Goal: Task Accomplishment & Management: Manage account settings

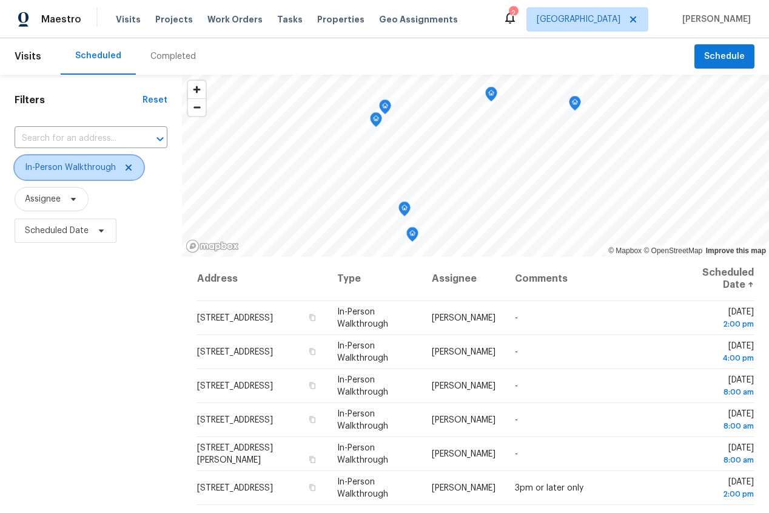
click at [128, 168] on icon at bounding box center [129, 167] width 6 height 6
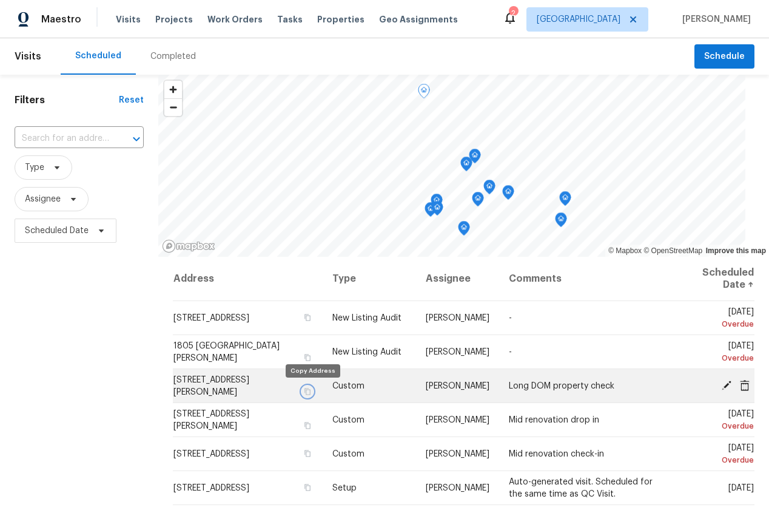
click at [311, 390] on icon "button" at bounding box center [307, 391] width 7 height 7
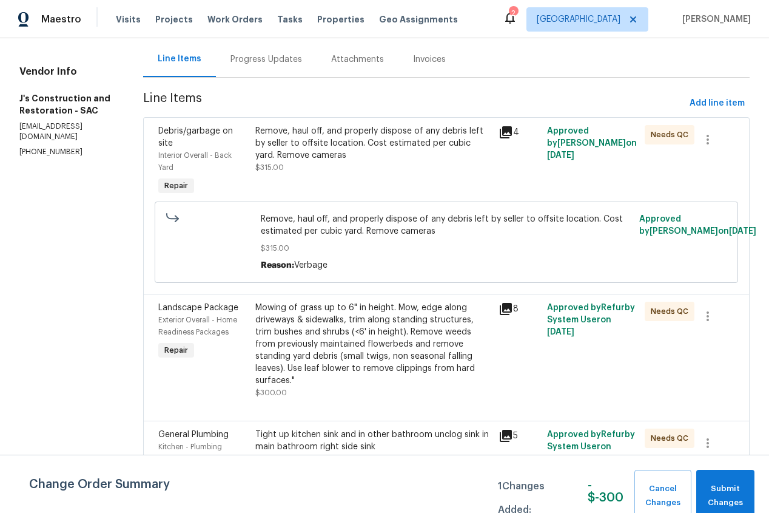
scroll to position [143, 0]
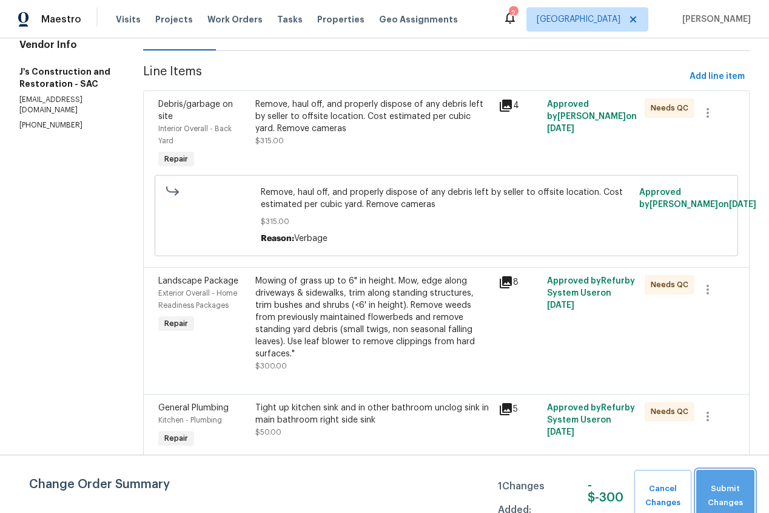
click at [741, 492] on span "Submit Changes" at bounding box center [726, 496] width 46 height 28
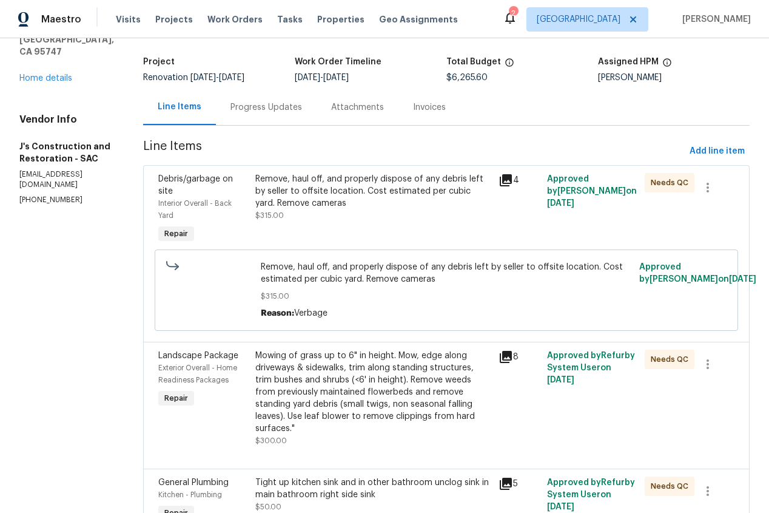
scroll to position [0, 0]
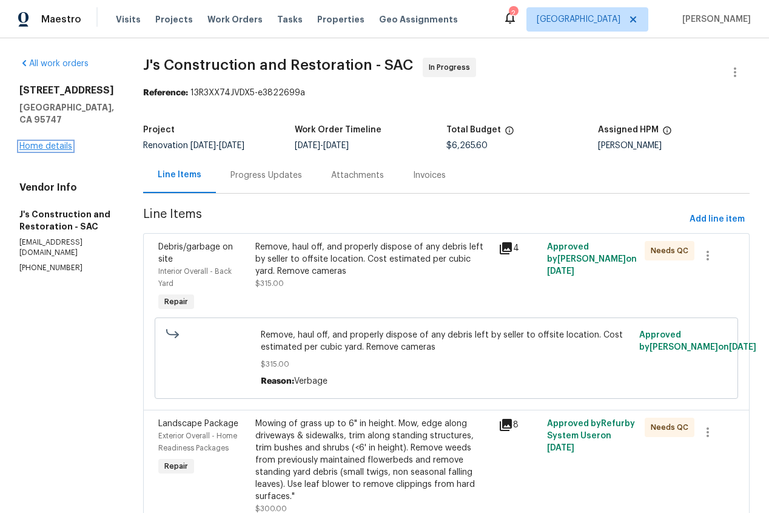
click at [51, 142] on link "Home details" at bounding box center [45, 146] width 53 height 8
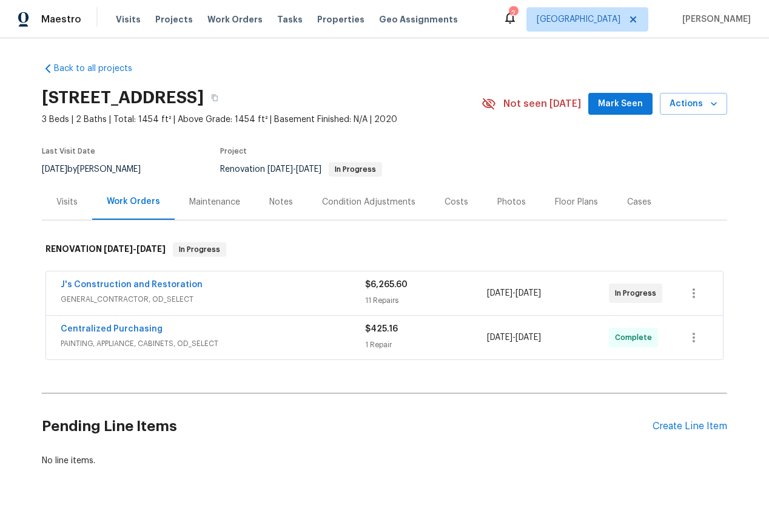
click at [283, 203] on div "Notes" at bounding box center [281, 202] width 24 height 12
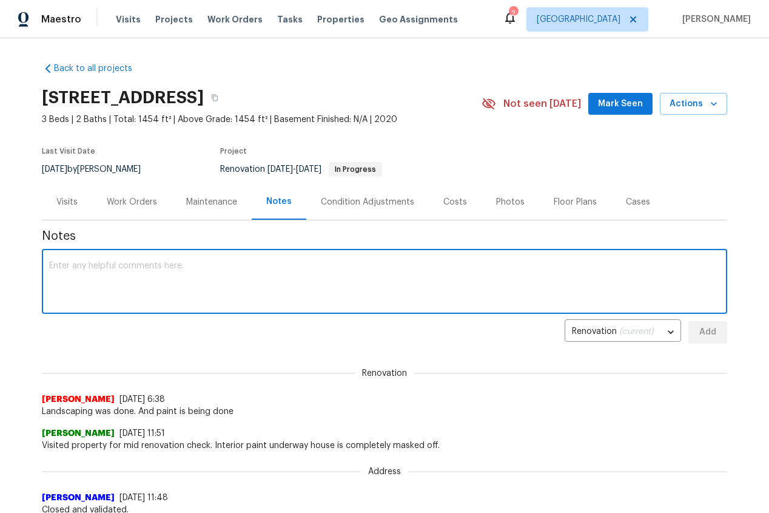
click at [113, 286] on textarea at bounding box center [384, 283] width 671 height 42
type textarea "C"
type textarea "Carpet going in today and cleanings Saturday"
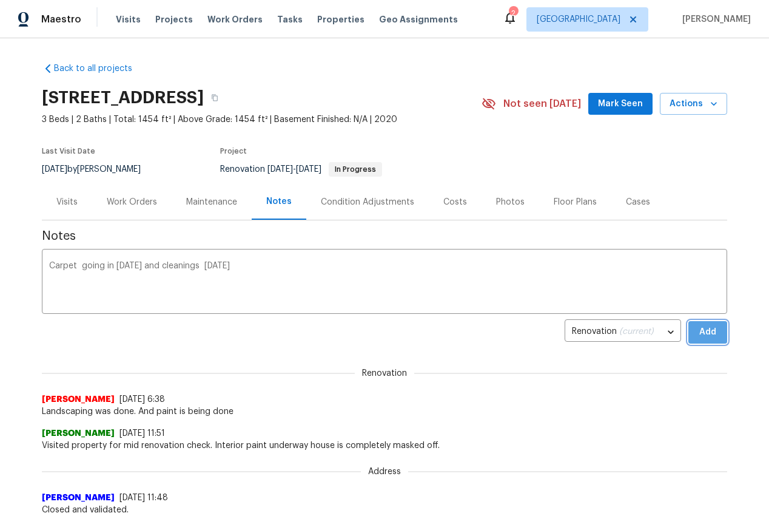
click at [709, 328] on span "Add" at bounding box center [707, 332] width 19 height 15
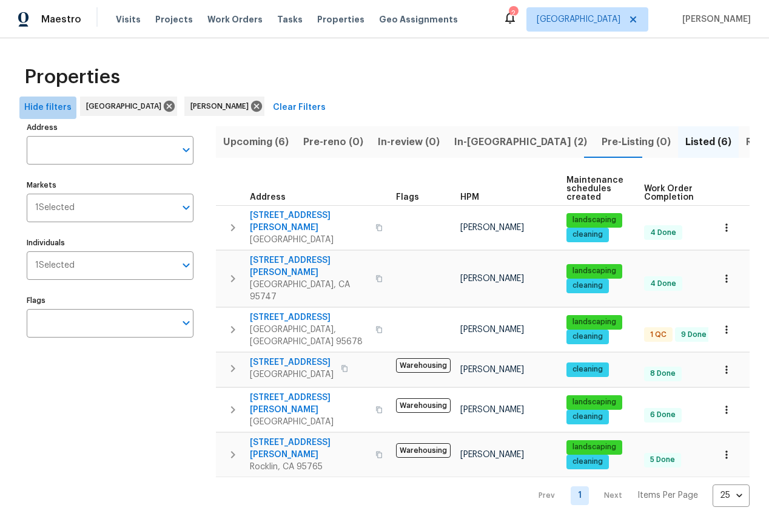
click at [47, 108] on span "Hide filters" at bounding box center [47, 107] width 47 height 15
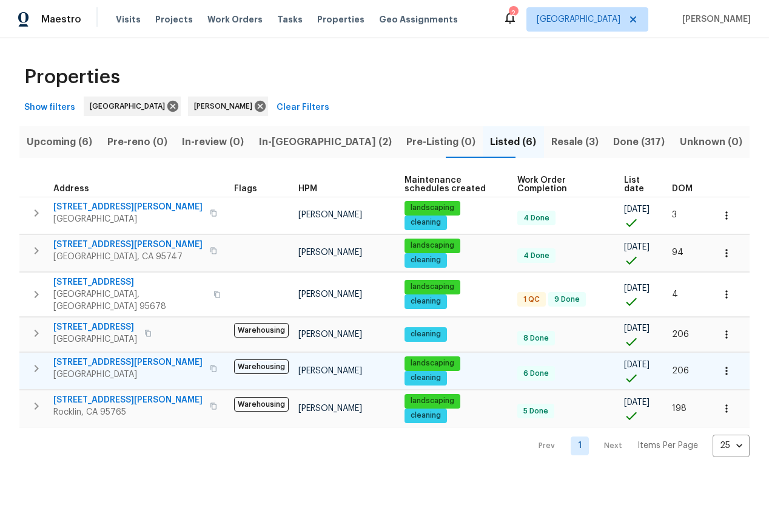
click at [95, 357] on span "[STREET_ADDRESS][PERSON_NAME]" at bounding box center [127, 362] width 149 height 12
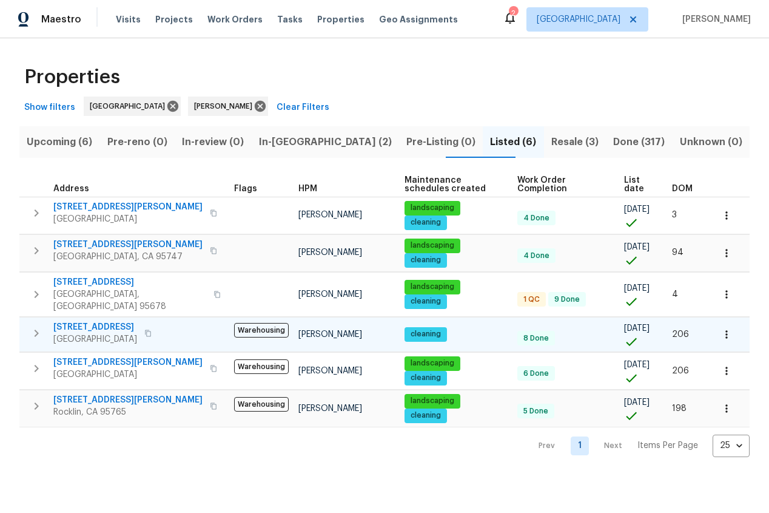
click at [36, 329] on icon "button" at bounding box center [37, 332] width 4 height 7
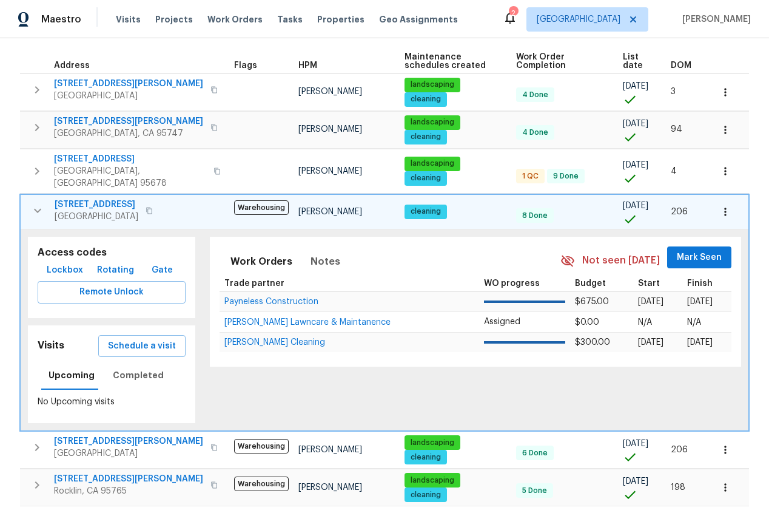
scroll to position [127, 0]
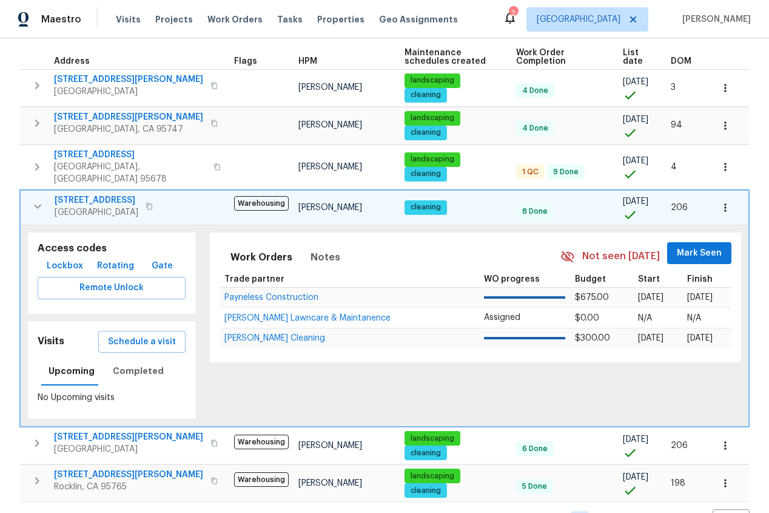
click at [79, 194] on span "1900 Danbrook Dr Unit 1415" at bounding box center [97, 200] width 84 height 12
click at [133, 334] on span "Schedule a visit" at bounding box center [142, 341] width 68 height 15
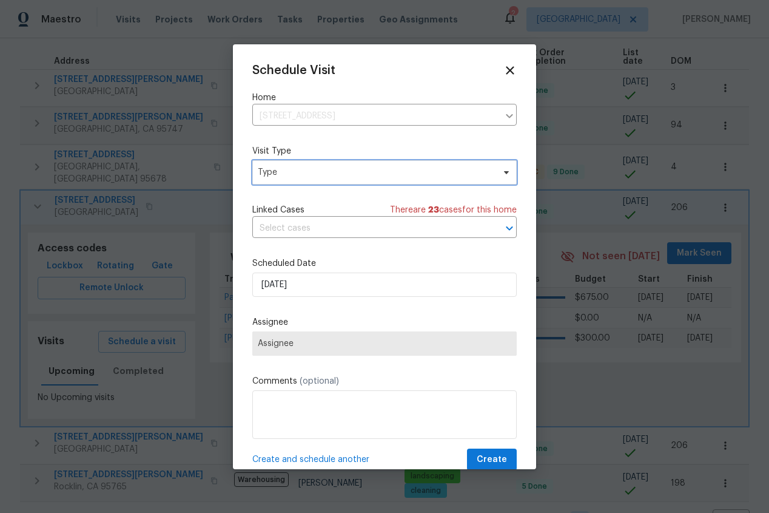
click at [331, 173] on span "Type" at bounding box center [376, 172] width 236 height 12
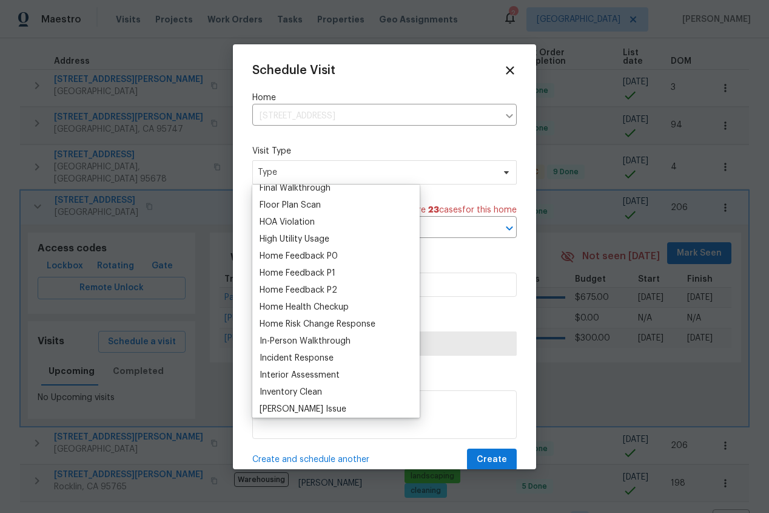
scroll to position [314, 0]
click at [285, 303] on div "Home Health Checkup" at bounding box center [304, 306] width 89 height 12
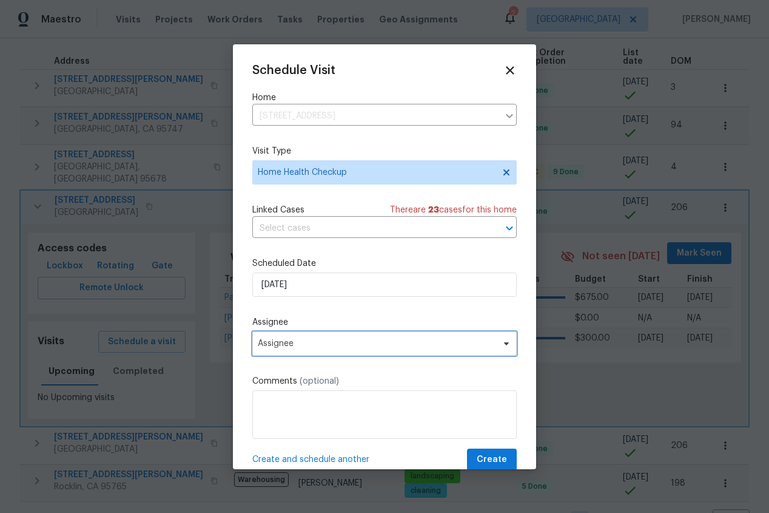
click at [317, 345] on span "Assignee" at bounding box center [377, 344] width 238 height 10
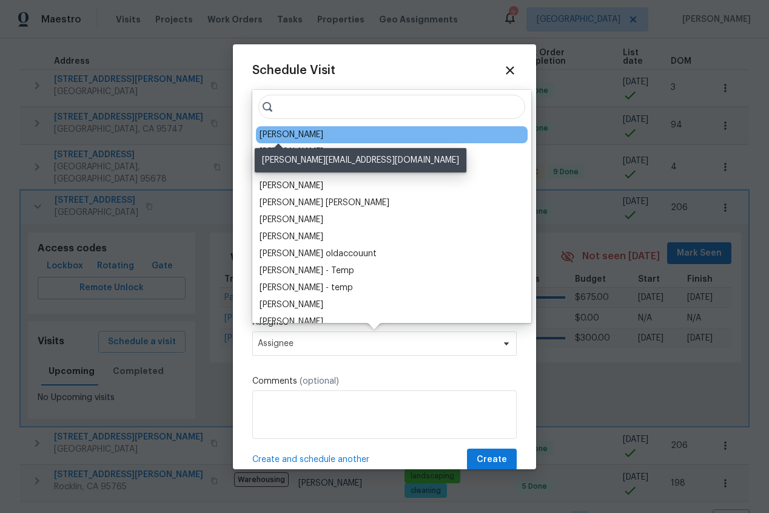
click at [275, 132] on div "[PERSON_NAME]" at bounding box center [292, 135] width 64 height 12
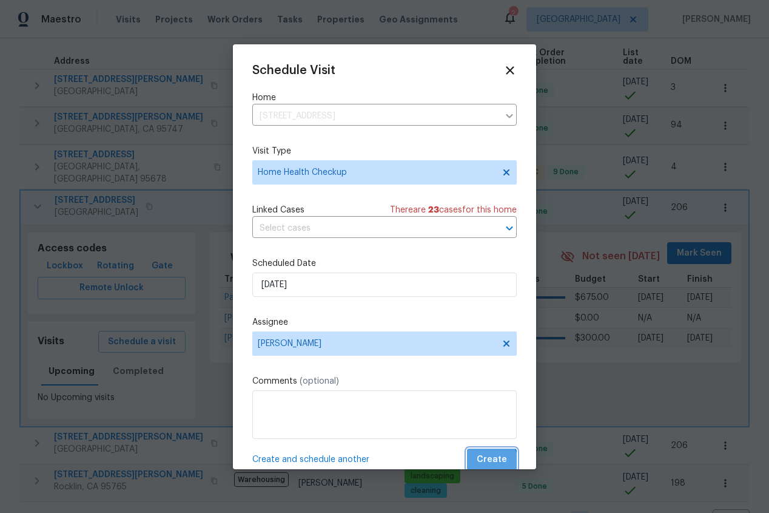
click at [489, 465] on span "Create" at bounding box center [492, 459] width 30 height 15
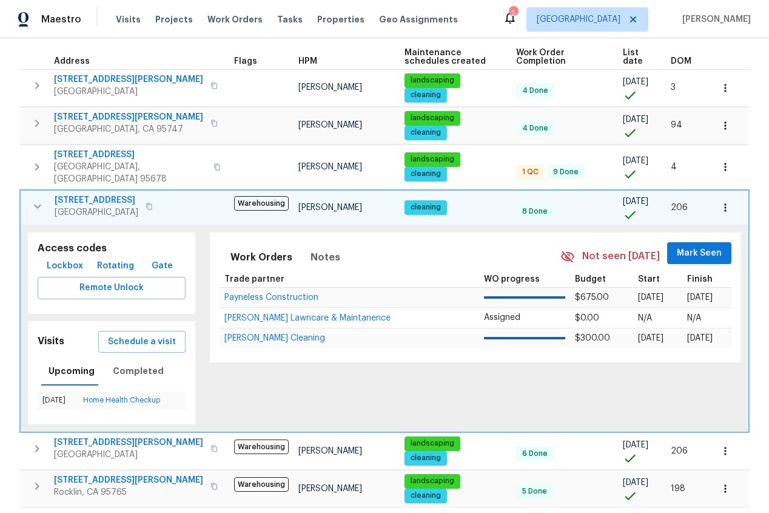
click at [106, 194] on span "1900 Danbrook Dr Unit 1415" at bounding box center [97, 200] width 84 height 12
click at [38, 199] on icon "button" at bounding box center [37, 206] width 15 height 15
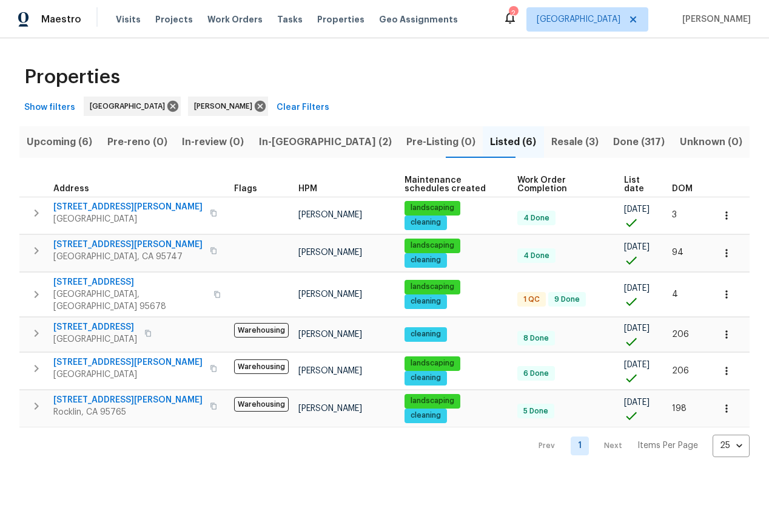
scroll to position [0, 0]
click at [47, 137] on span "Upcoming (6)" at bounding box center [60, 141] width 66 height 17
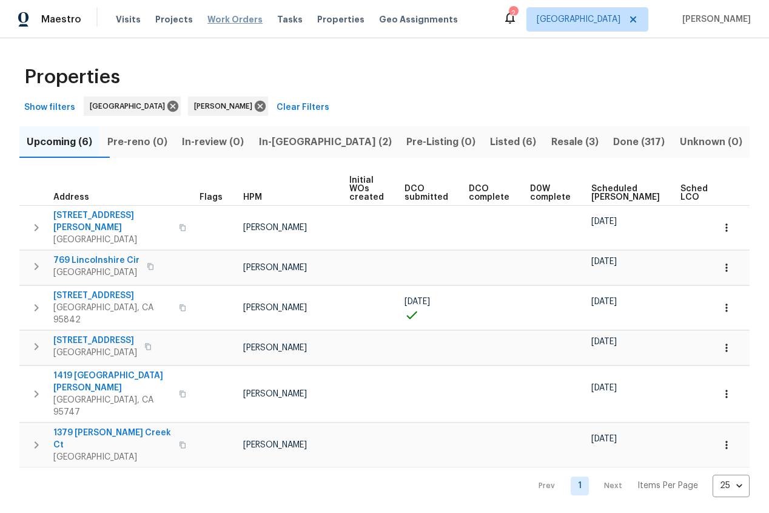
click at [220, 18] on span "Work Orders" at bounding box center [235, 19] width 55 height 12
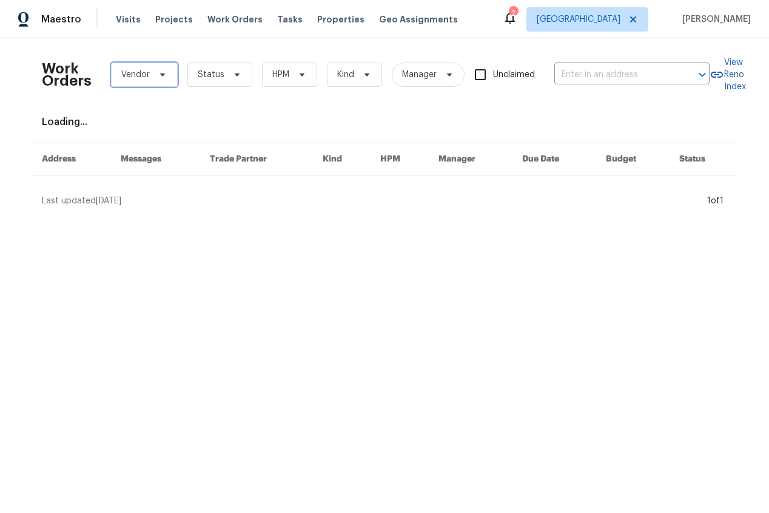
click at [123, 75] on span "Vendor" at bounding box center [135, 75] width 29 height 12
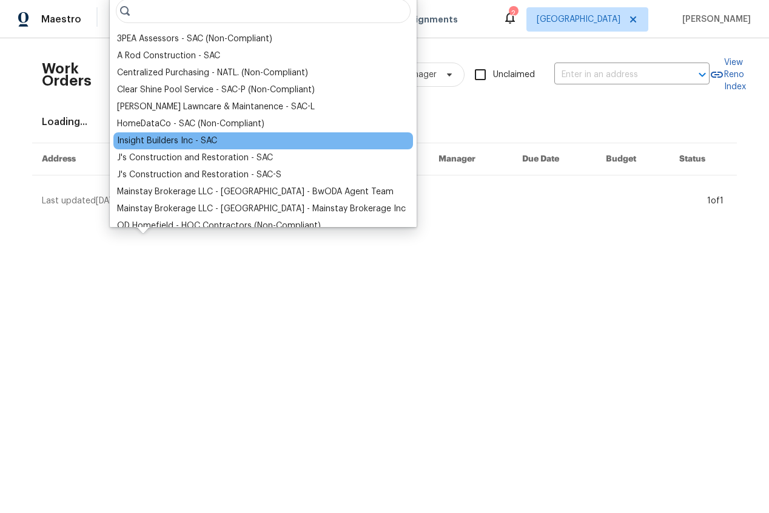
click at [132, 138] on div "Insight Builders Inc - SAC" at bounding box center [167, 141] width 100 height 12
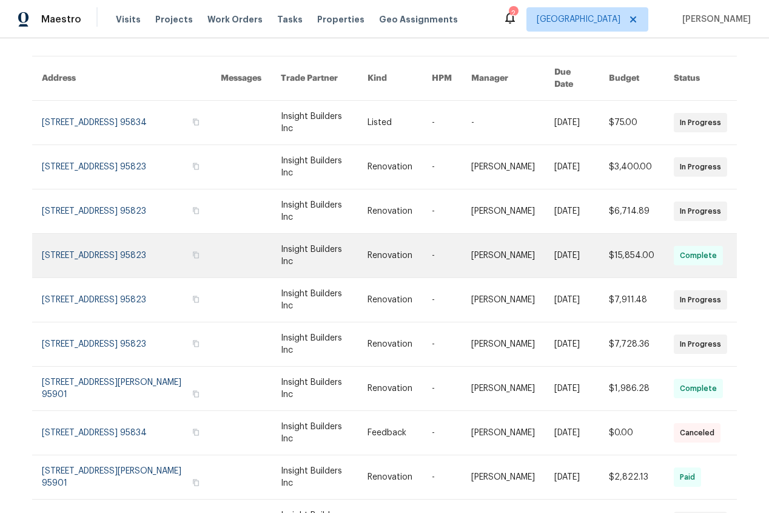
scroll to position [147, 0]
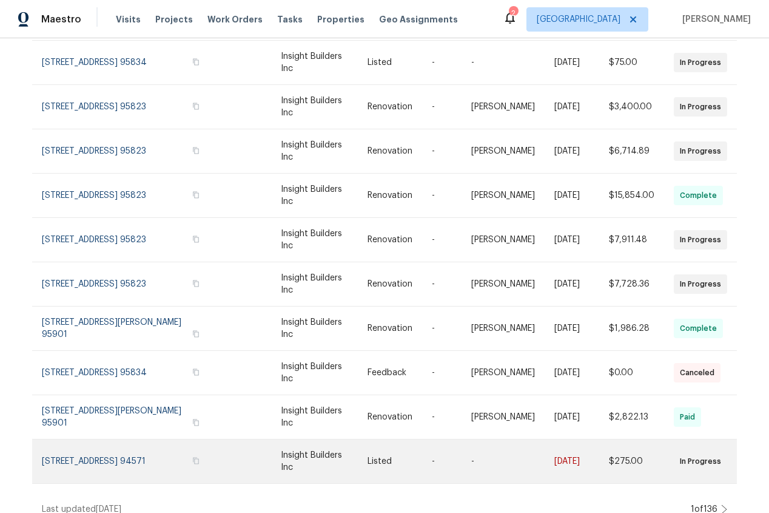
click at [123, 441] on link at bounding box center [131, 461] width 179 height 44
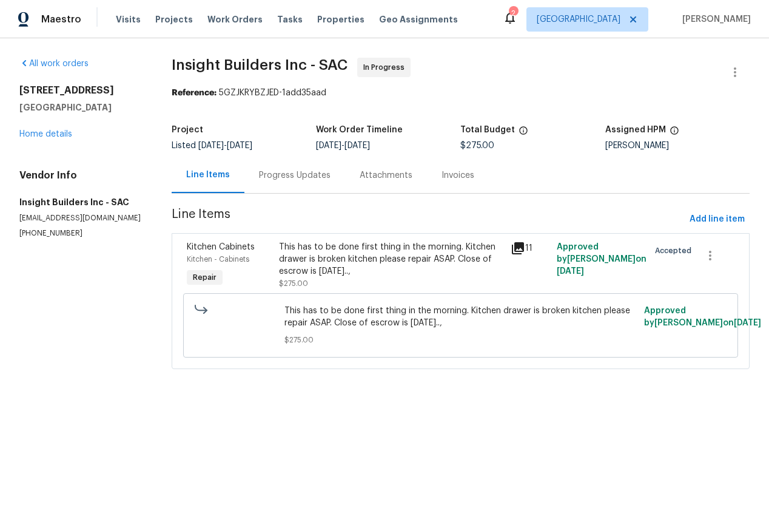
click at [429, 254] on div "This has to be done first thing in the morning. Kitchen drawer is broken kitche…" at bounding box center [391, 259] width 224 height 36
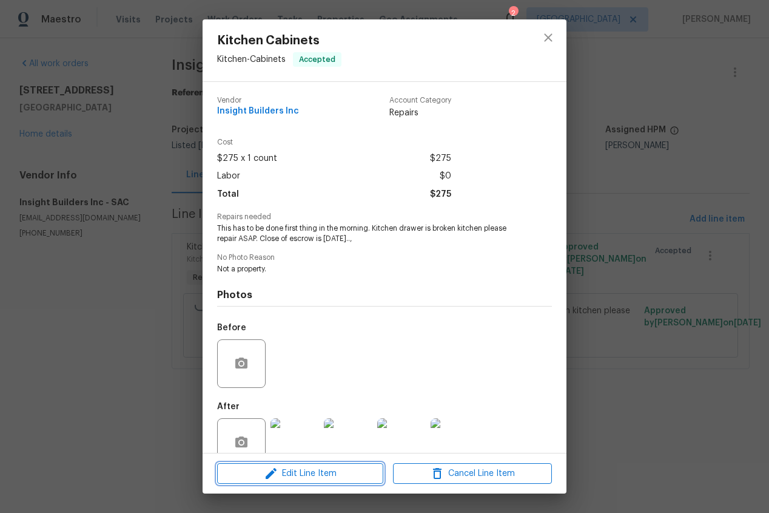
click at [290, 471] on span "Edit Line Item" at bounding box center [300, 473] width 159 height 15
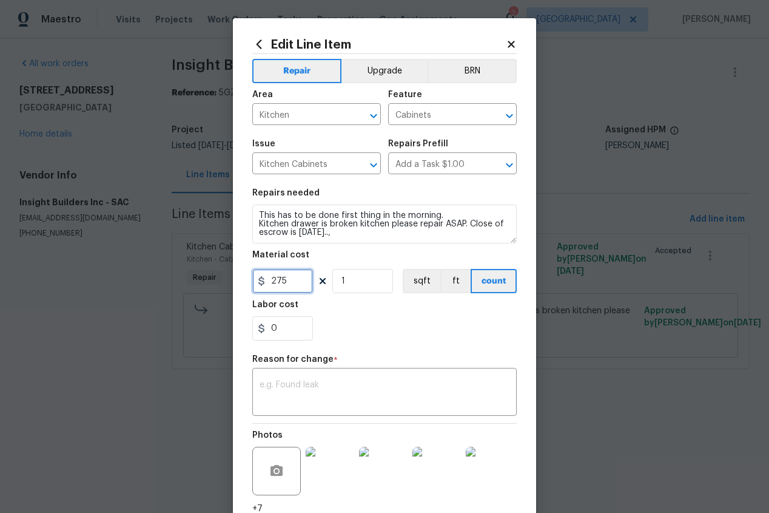
click at [303, 279] on input "275" at bounding box center [282, 281] width 61 height 24
type input "450"
click at [372, 327] on div "0" at bounding box center [384, 328] width 265 height 24
click at [301, 396] on textarea at bounding box center [385, 392] width 250 height 25
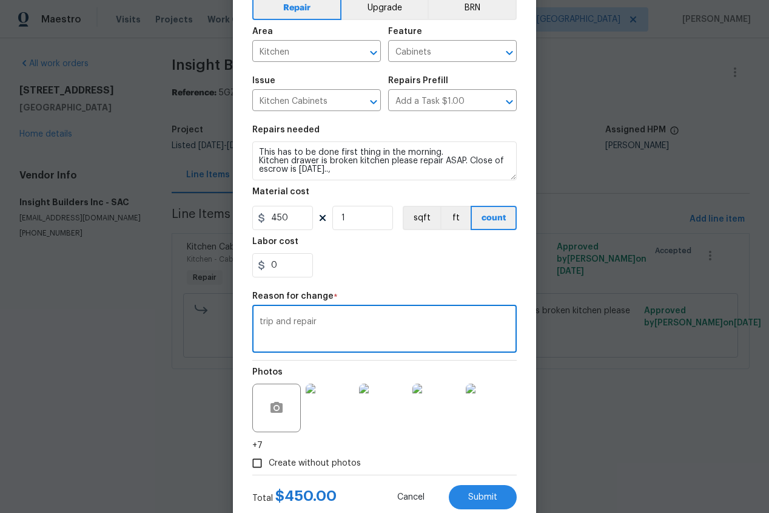
scroll to position [98, 0]
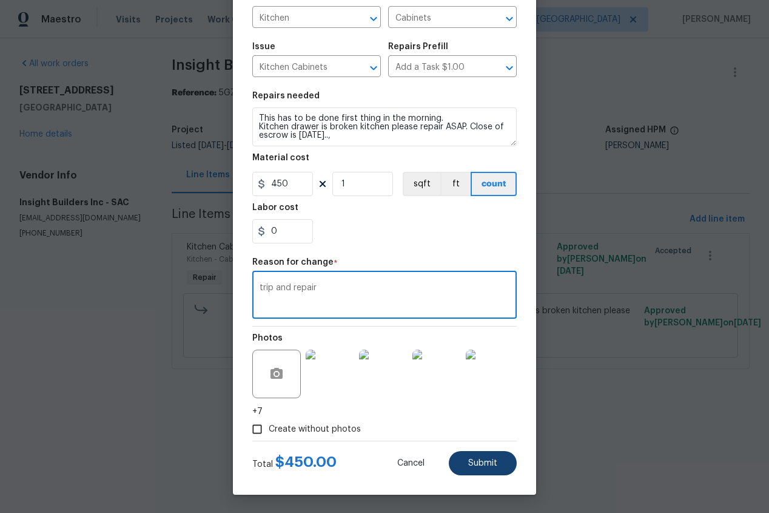
type textarea "trip and repair"
click at [504, 461] on button "Submit" at bounding box center [483, 463] width 68 height 24
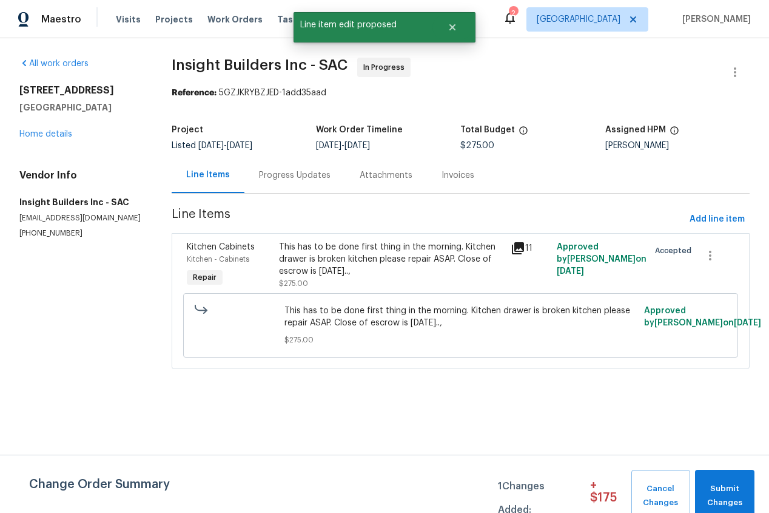
scroll to position [0, 0]
click at [722, 493] on span "Submit Changes" at bounding box center [724, 496] width 47 height 28
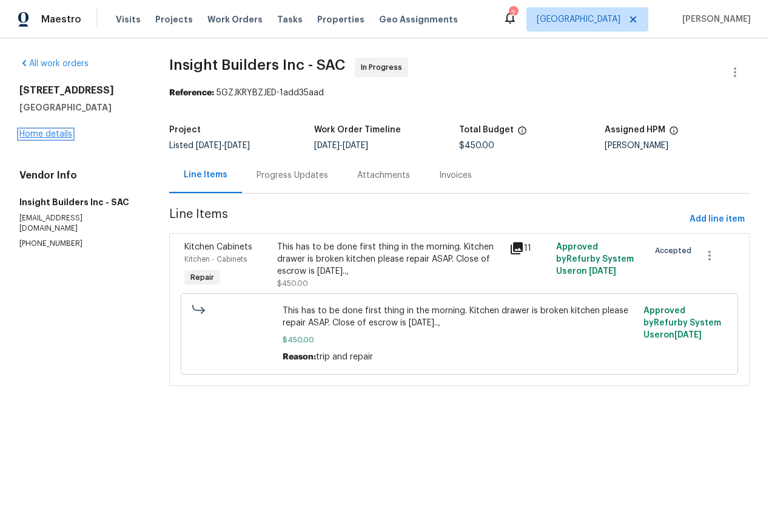
click at [44, 134] on link "Home details" at bounding box center [45, 134] width 53 height 8
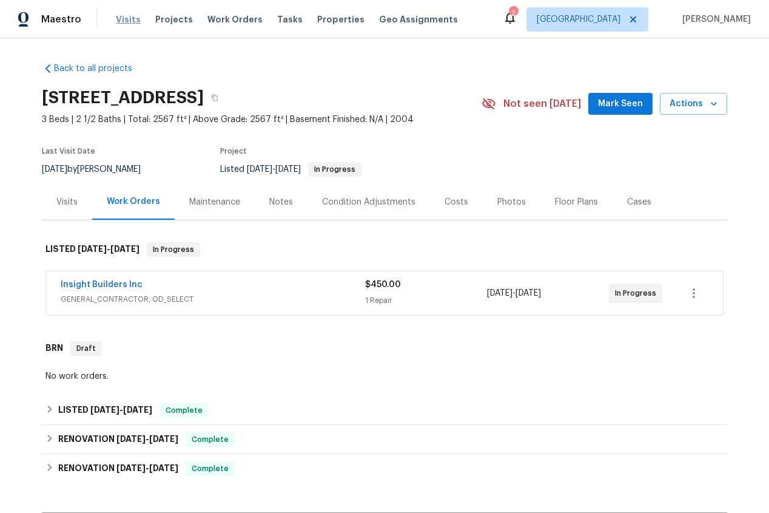
click at [123, 18] on span "Visits" at bounding box center [128, 19] width 25 height 12
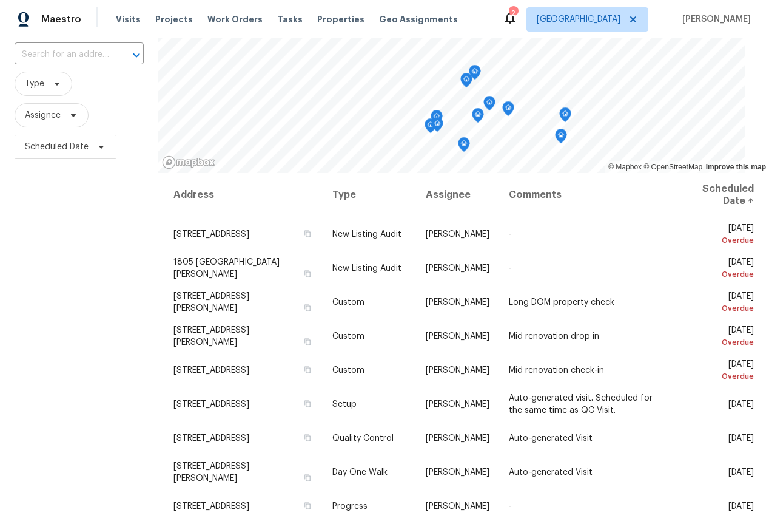
scroll to position [87, 0]
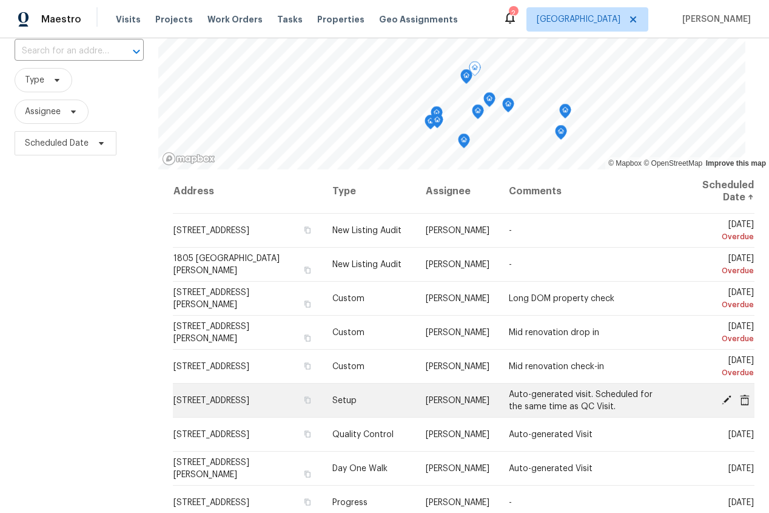
click at [725, 398] on icon at bounding box center [726, 399] width 11 height 11
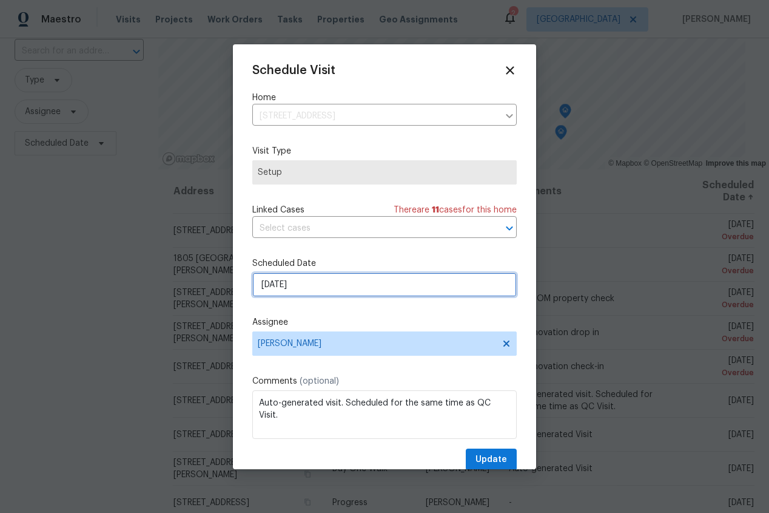
click at [340, 289] on input "9/26/2025" at bounding box center [384, 284] width 265 height 24
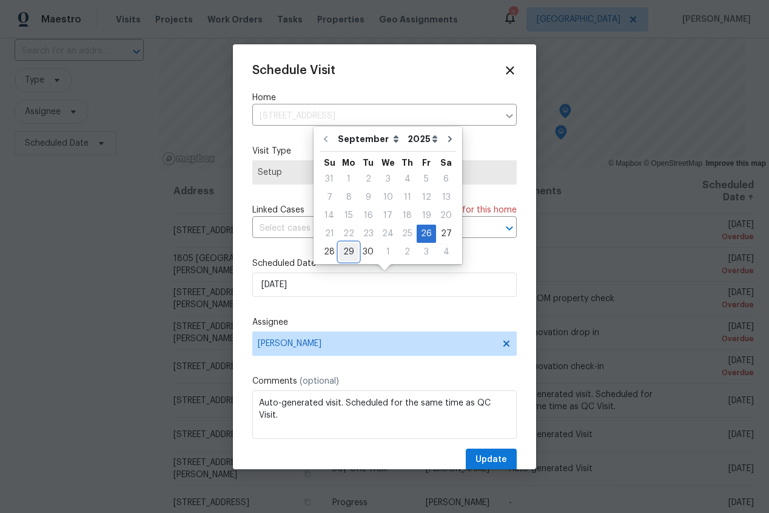
click at [345, 252] on div "29" at bounding box center [348, 251] width 19 height 17
type input "9/29/2025"
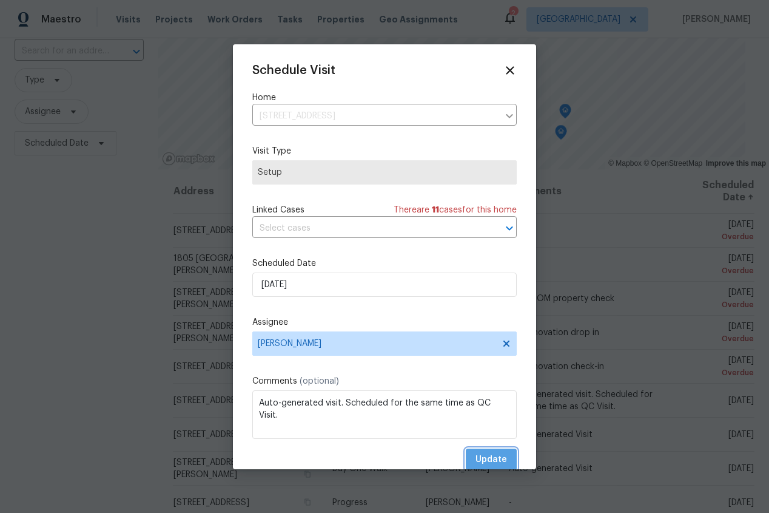
click at [495, 456] on span "Update" at bounding box center [492, 459] width 32 height 15
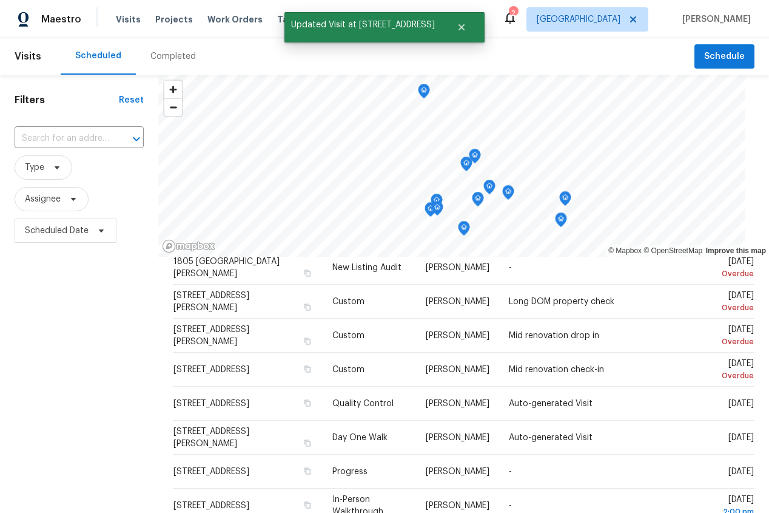
scroll to position [86, 0]
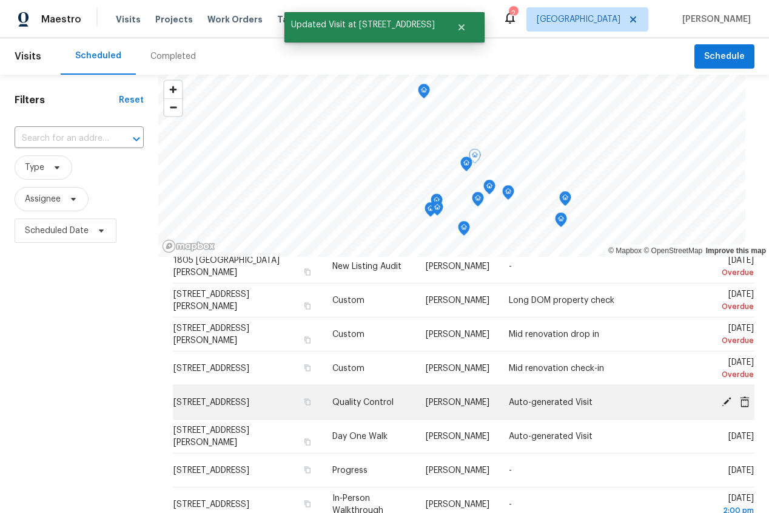
click at [731, 402] on icon at bounding box center [726, 401] width 11 height 11
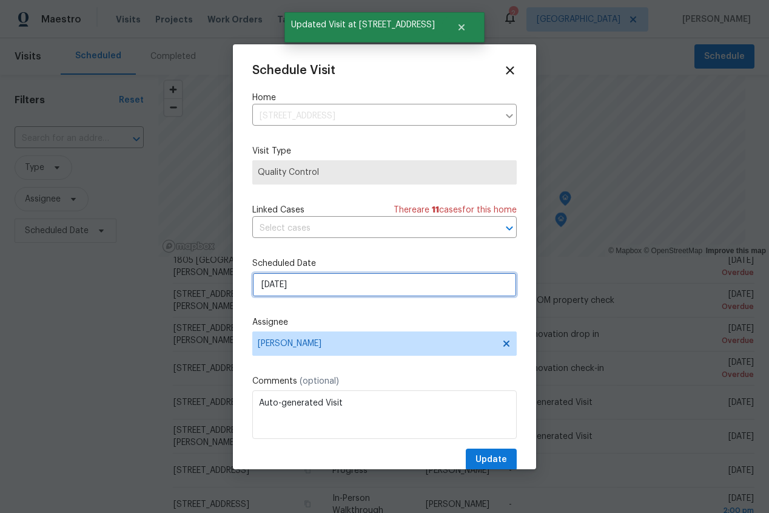
click at [360, 282] on input "9/26/2025" at bounding box center [384, 284] width 265 height 24
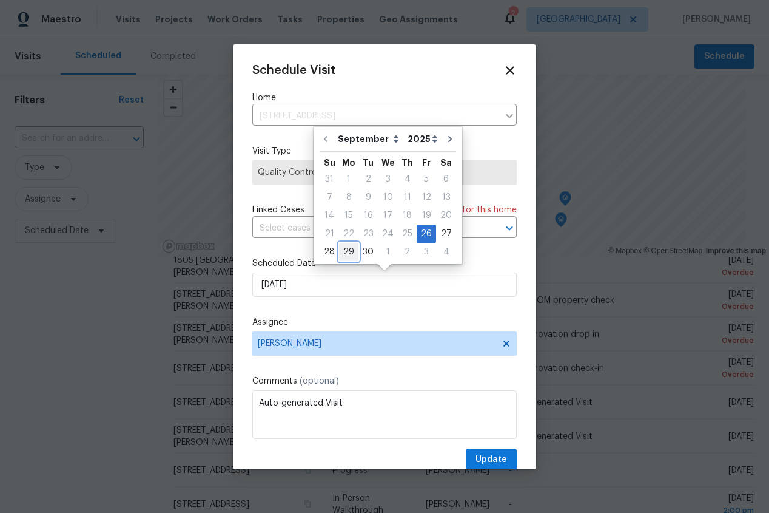
click at [343, 252] on div "29" at bounding box center [348, 251] width 19 height 17
type input "9/29/2025"
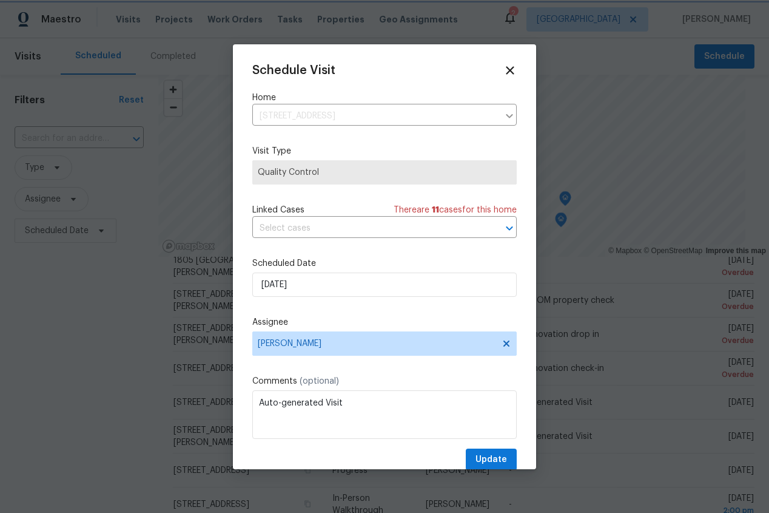
scroll to position [22, 0]
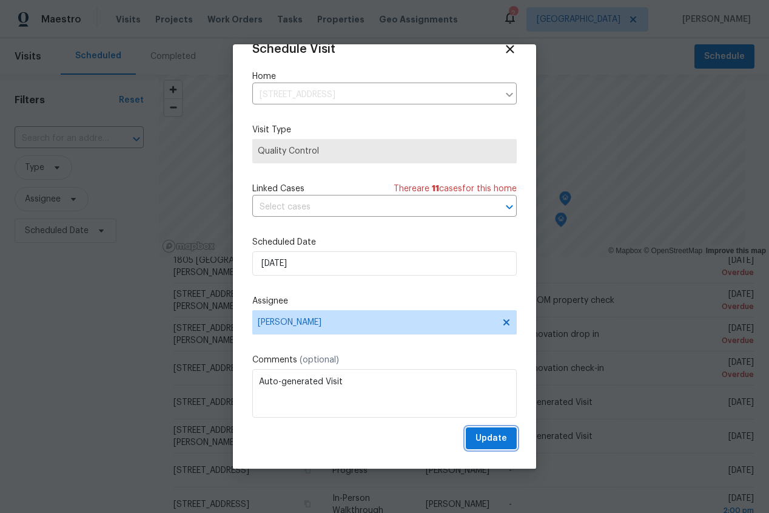
click at [488, 445] on span "Update" at bounding box center [492, 438] width 32 height 15
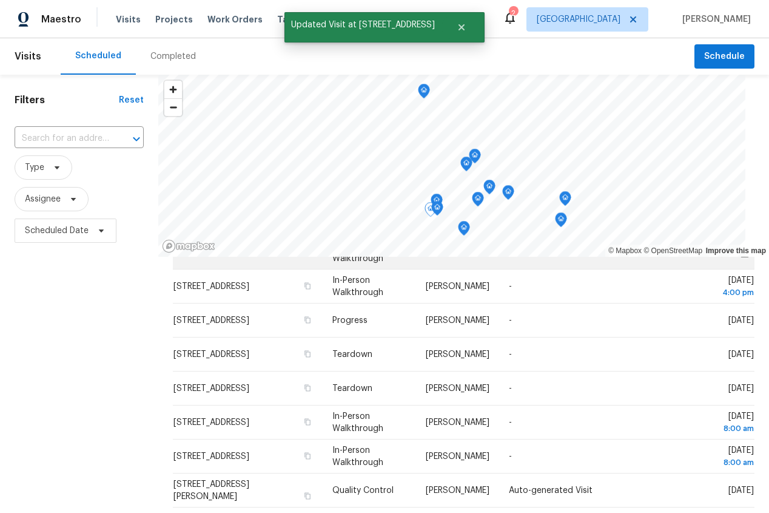
scroll to position [346, 0]
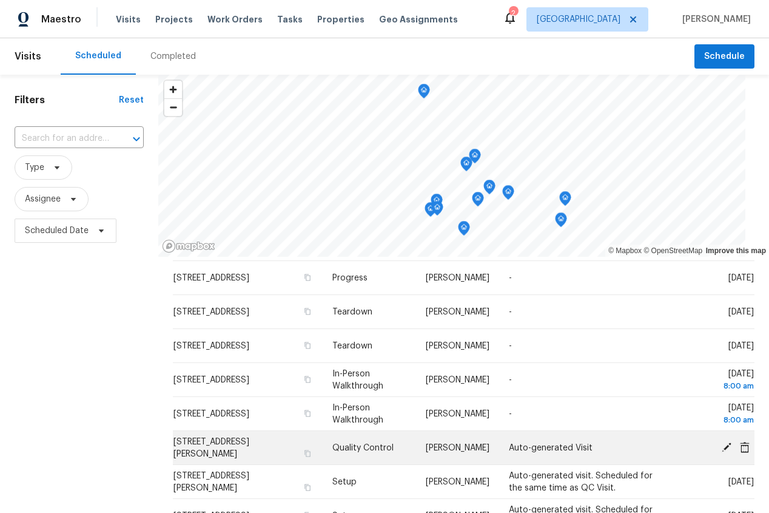
click at [247, 442] on span "[STREET_ADDRESS][PERSON_NAME]" at bounding box center [212, 447] width 76 height 21
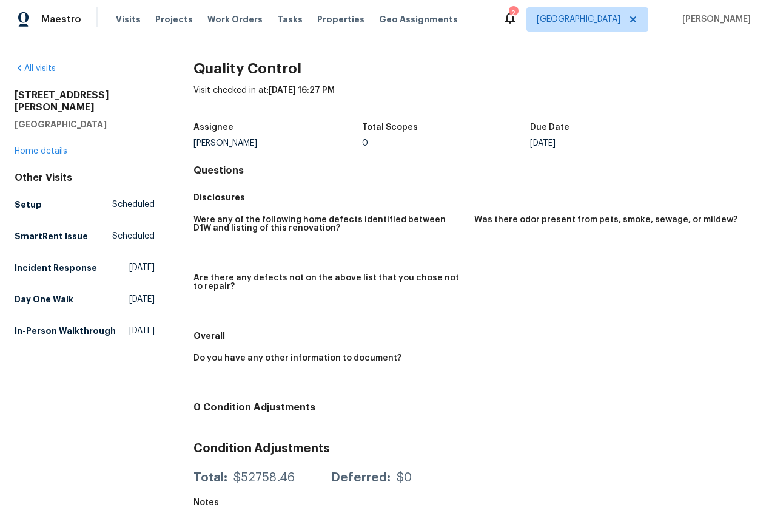
click at [37, 143] on div "2156 Cecilia Way Marysville, CA 95901 Home details" at bounding box center [85, 123] width 140 height 68
click at [72, 133] on div "2156 Cecilia Way Marysville, CA 95901 Home details" at bounding box center [85, 123] width 140 height 68
click at [63, 147] on link "Home details" at bounding box center [41, 151] width 53 height 8
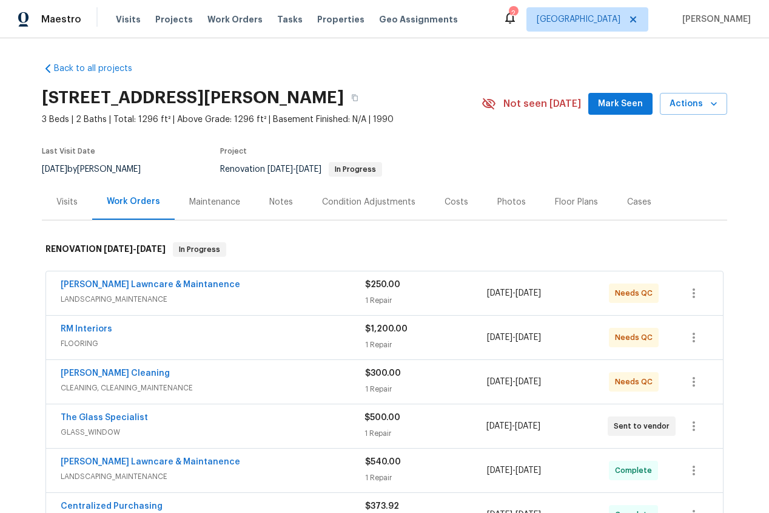
click at [274, 201] on div "Notes" at bounding box center [281, 202] width 24 height 12
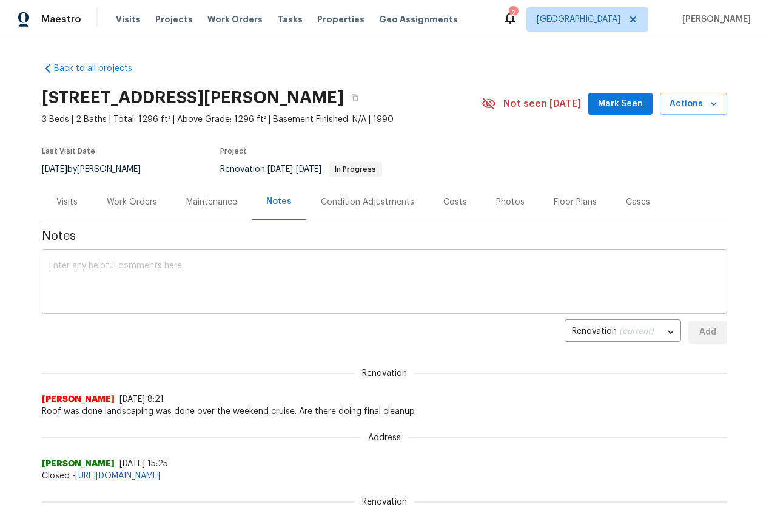
click at [132, 281] on textarea at bounding box center [384, 283] width 671 height 42
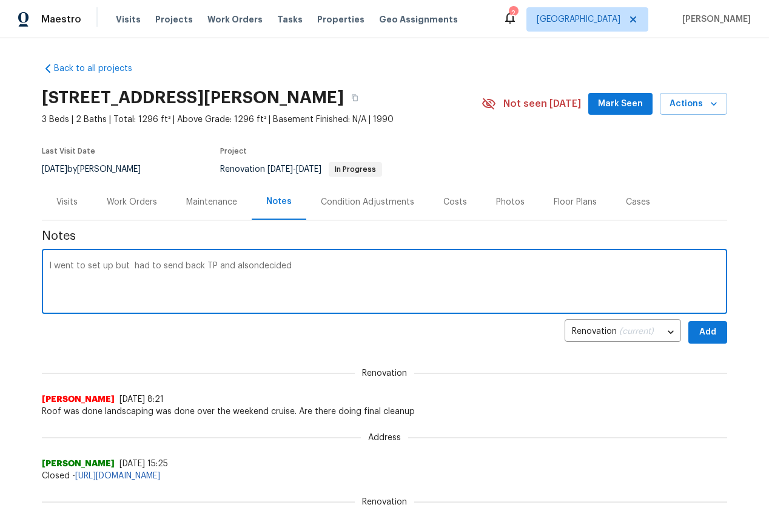
click at [245, 266] on textarea "I went to set up but had to send back TP and alsondecided" at bounding box center [384, 283] width 671 height 42
click at [254, 265] on textarea "I went to set up but had to send back TP and also ndecided" at bounding box center [384, 283] width 671 height 42
click at [299, 265] on textarea "I went to set up but had to send back TP and also decided" at bounding box center [384, 283] width 671 height 42
click at [292, 264] on textarea "I went to set up but had to send back TP and also decided toreplace the mai" at bounding box center [384, 283] width 671 height 42
click at [381, 268] on textarea "I went to set up but had to send back TP and also decided to replace the mai" at bounding box center [384, 283] width 671 height 42
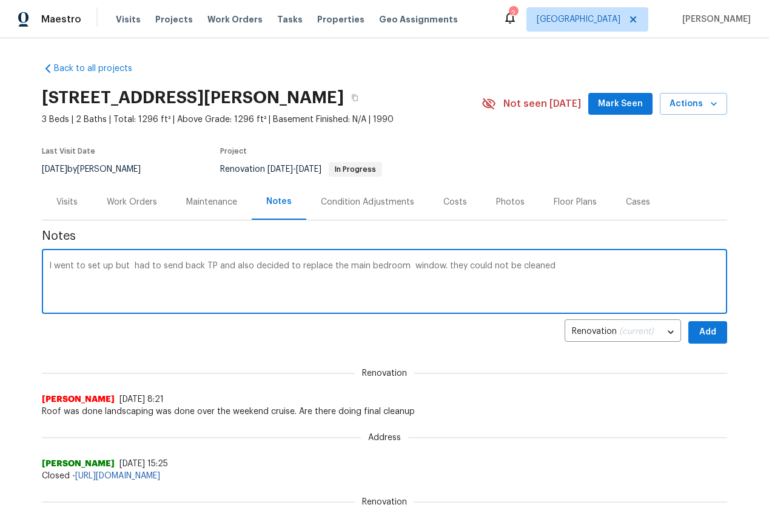
type textarea "I went to set up but had to send back TP and also decided to replace the main b…"
click at [714, 332] on span "Add" at bounding box center [707, 332] width 19 height 15
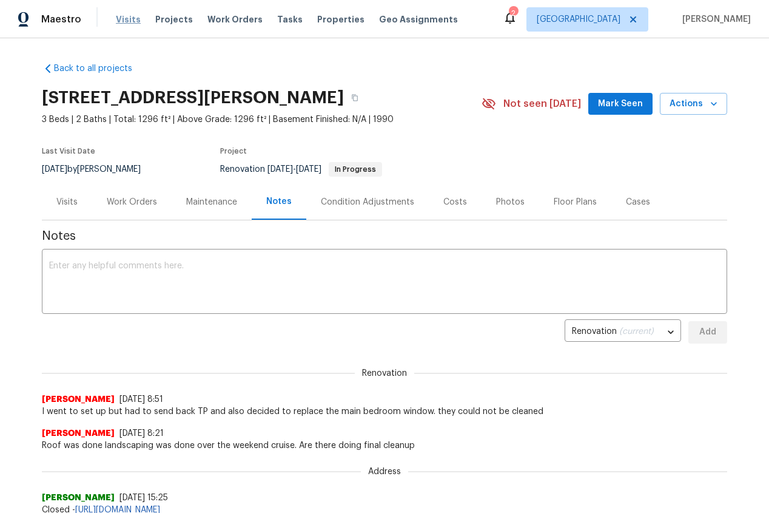
click at [122, 16] on span "Visits" at bounding box center [128, 19] width 25 height 12
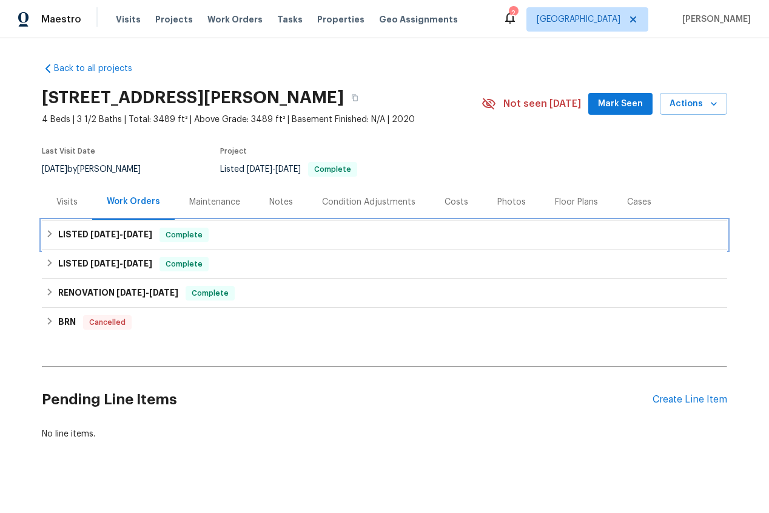
click at [84, 232] on h6 "LISTED [DATE] - [DATE]" at bounding box center [105, 235] width 94 height 15
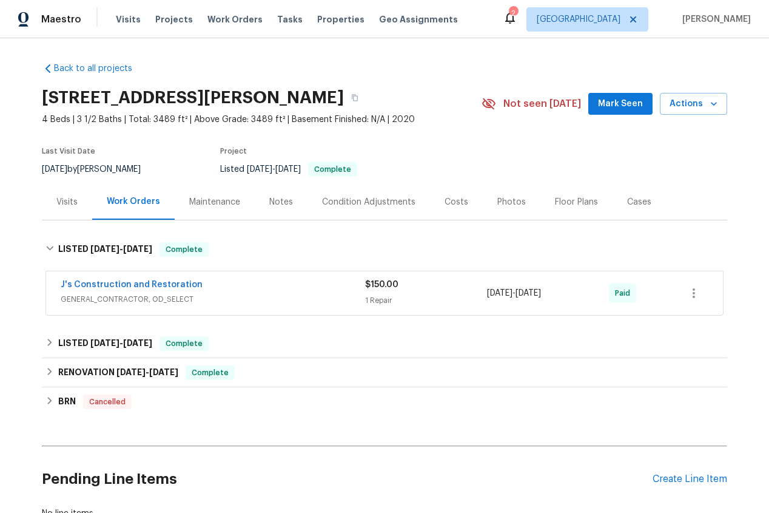
click at [380, 291] on div "$150.00 1 Repair" at bounding box center [426, 293] width 122 height 29
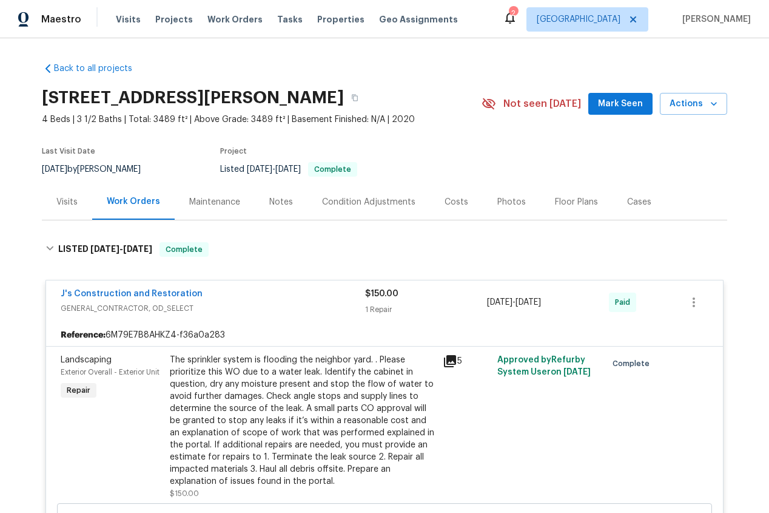
click at [451, 360] on icon at bounding box center [450, 361] width 12 height 12
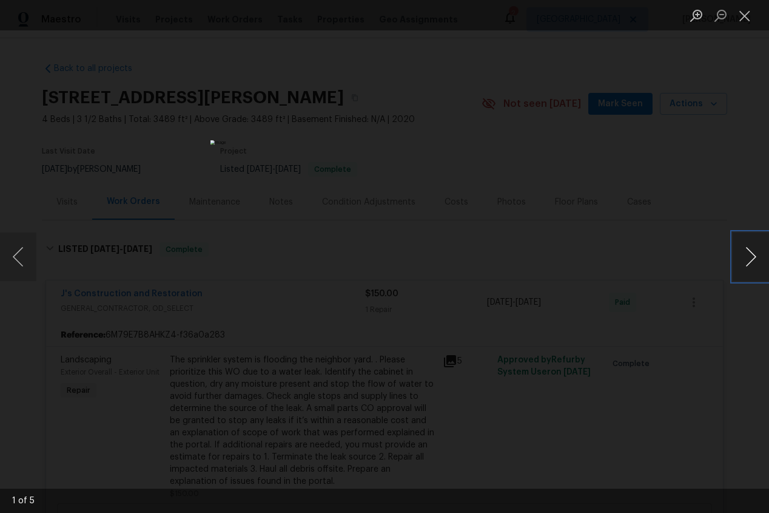
click at [756, 258] on button "Next image" at bounding box center [751, 256] width 36 height 49
click at [757, 260] on button "Next image" at bounding box center [751, 256] width 36 height 49
click at [747, 15] on button "Close lightbox" at bounding box center [745, 15] width 24 height 21
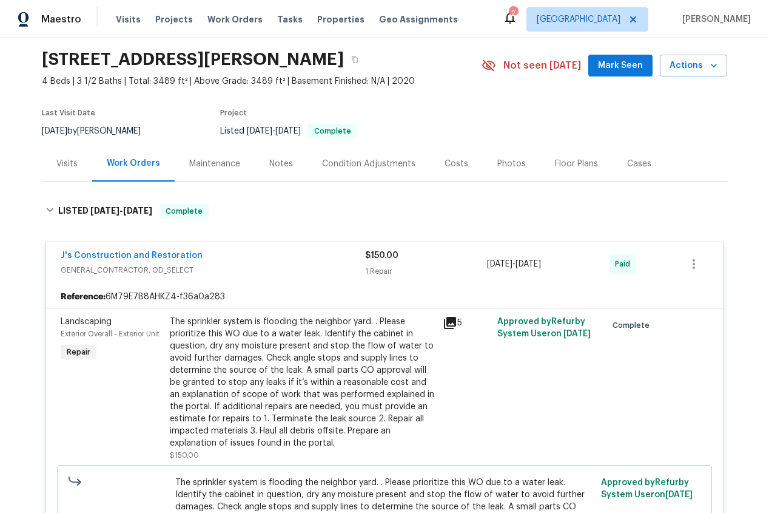
scroll to position [40, 0]
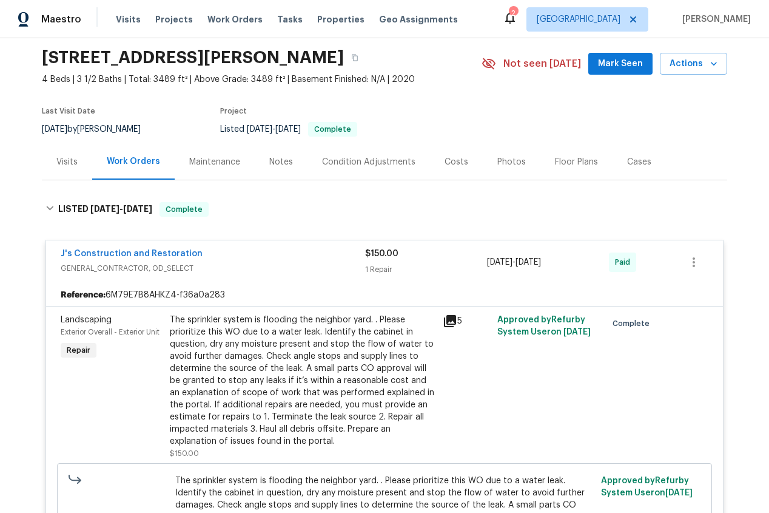
click at [138, 163] on div "Work Orders" at bounding box center [133, 161] width 53 height 12
click at [138, 160] on div "Work Orders" at bounding box center [133, 161] width 53 height 12
click at [126, 234] on div "J's Construction and Restoration GENERAL_CONTRACTOR, OD_SELECT $150.00 1 Repair…" at bounding box center [385, 428] width 678 height 394
click at [126, 247] on div "J's Construction and Restoration GENERAL_CONTRACTOR, OD_SELECT $150.00 1 Repair…" at bounding box center [384, 262] width 677 height 44
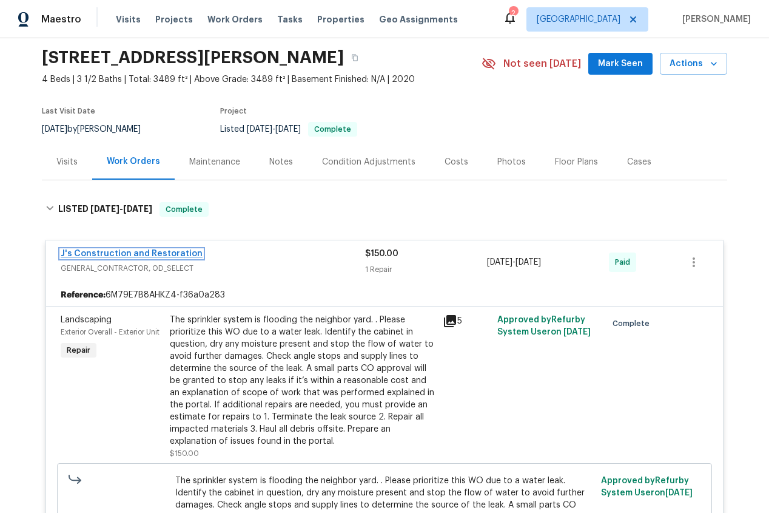
click at [126, 254] on link "J's Construction and Restoration" at bounding box center [132, 253] width 142 height 8
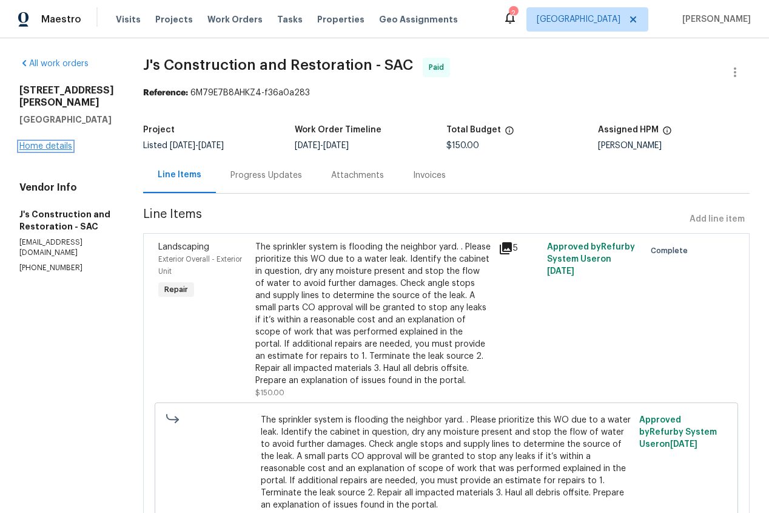
click at [63, 142] on link "Home details" at bounding box center [45, 146] width 53 height 8
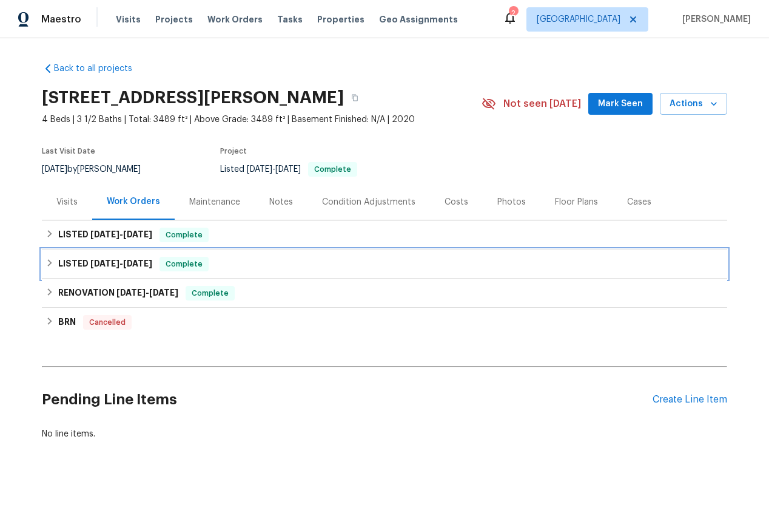
click at [113, 259] on span "4/9/25" at bounding box center [104, 263] width 29 height 8
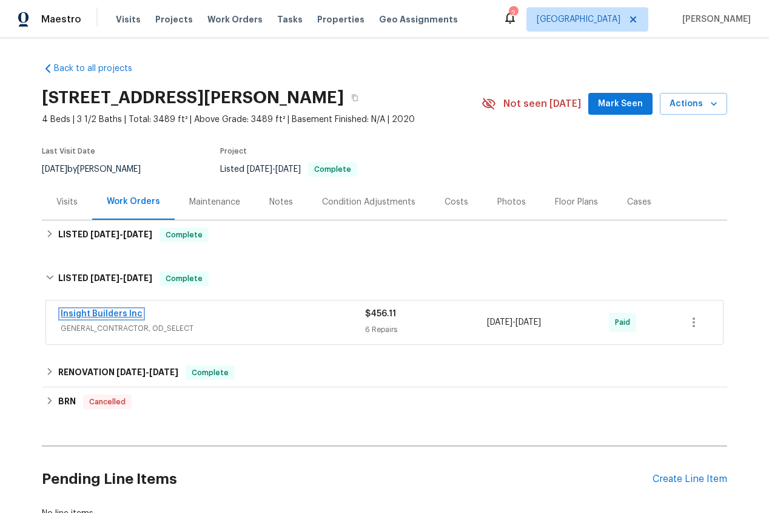
click at [108, 315] on link "Insight Builders Inc" at bounding box center [102, 313] width 82 height 8
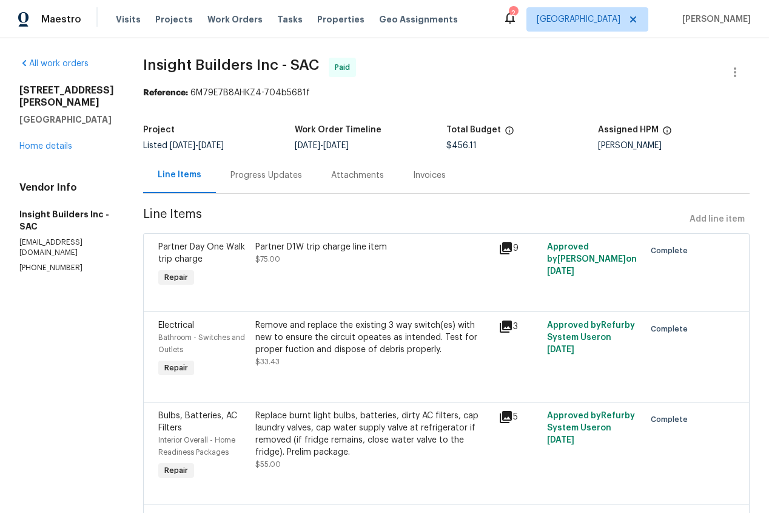
click at [271, 174] on div "Progress Updates" at bounding box center [267, 175] width 72 height 12
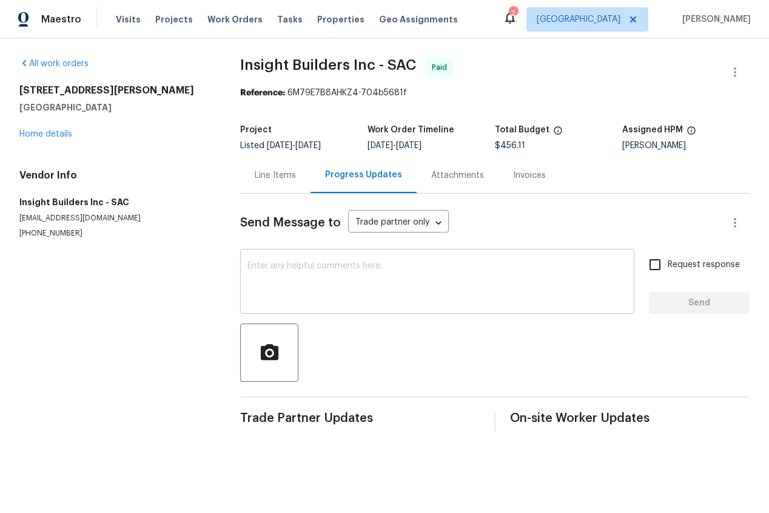
click at [299, 296] on textarea at bounding box center [438, 283] width 380 height 42
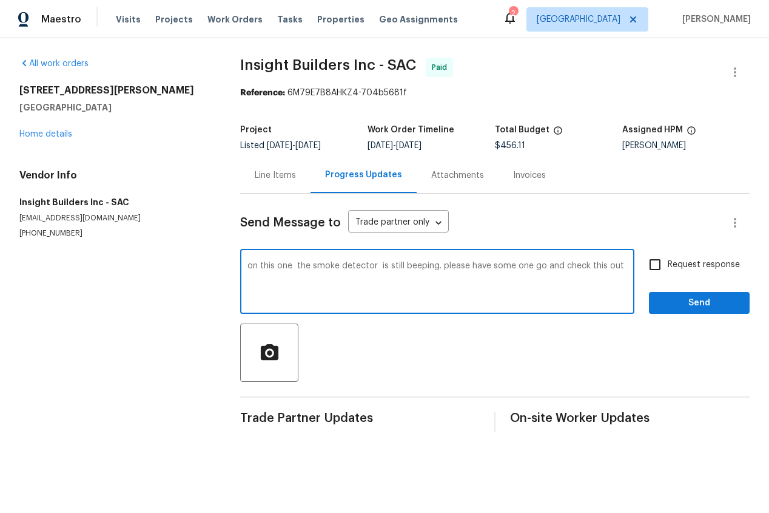
click at [513, 268] on textarea "on this one the smoke detector is still beeping. please have some one go and ch…" at bounding box center [438, 283] width 380 height 42
type textarea "on this one the smoke detector is still beeping. please have someone go and che…"
click at [725, 304] on span "Send" at bounding box center [699, 302] width 81 height 15
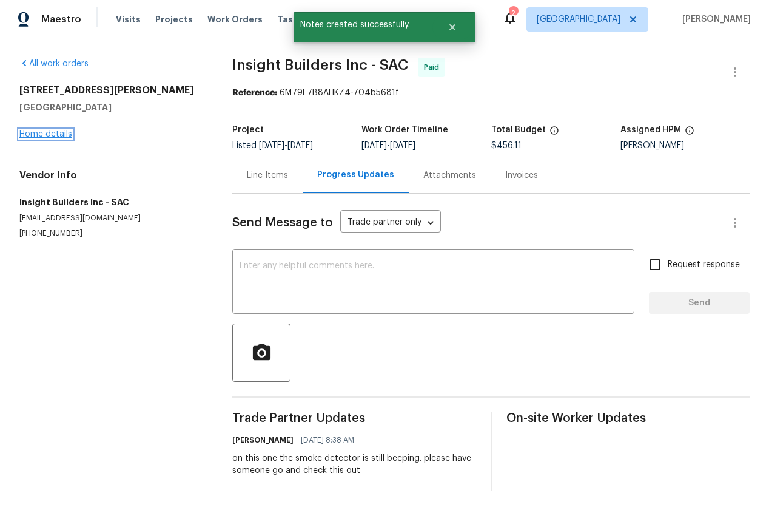
click at [44, 135] on link "Home details" at bounding box center [45, 134] width 53 height 8
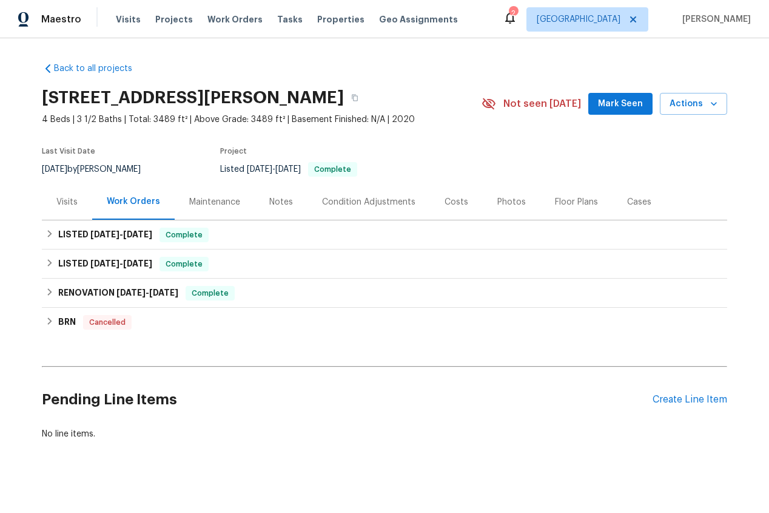
click at [280, 200] on div "Notes" at bounding box center [281, 202] width 24 height 12
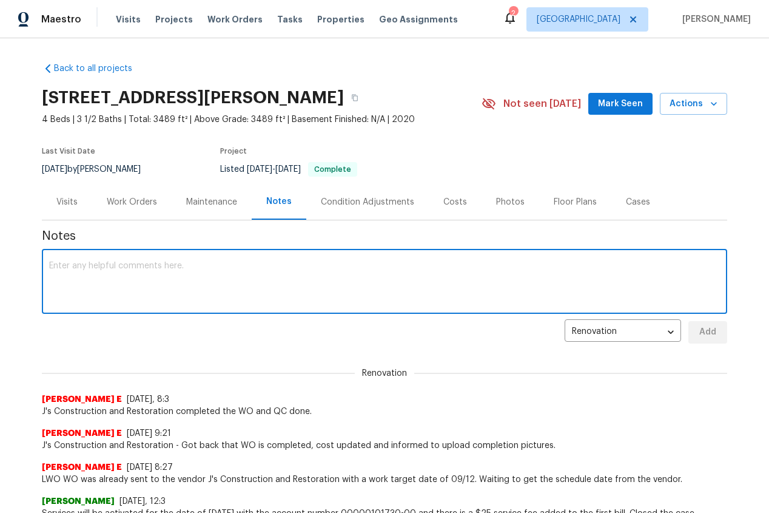
click at [104, 274] on textarea at bounding box center [384, 283] width 671 height 42
type textarea "I"
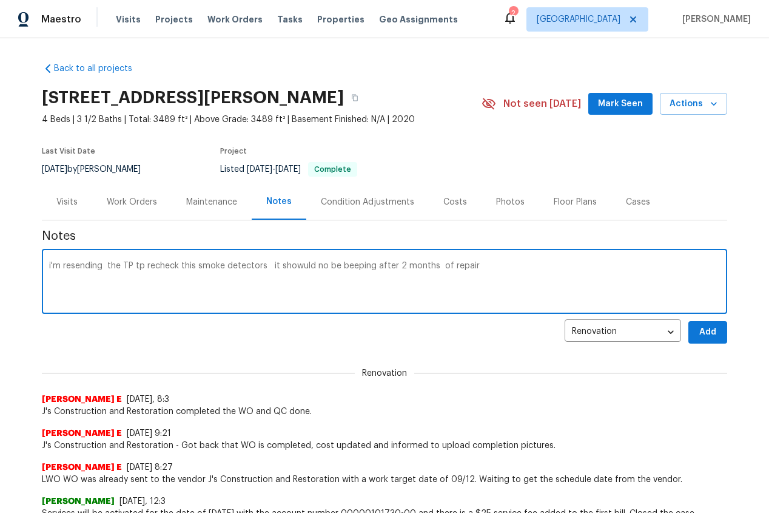
type textarea "i'm resending the TP tp recheck this smoke detectors it showuld no be beeping a…"
click at [701, 326] on span "Add" at bounding box center [707, 332] width 19 height 15
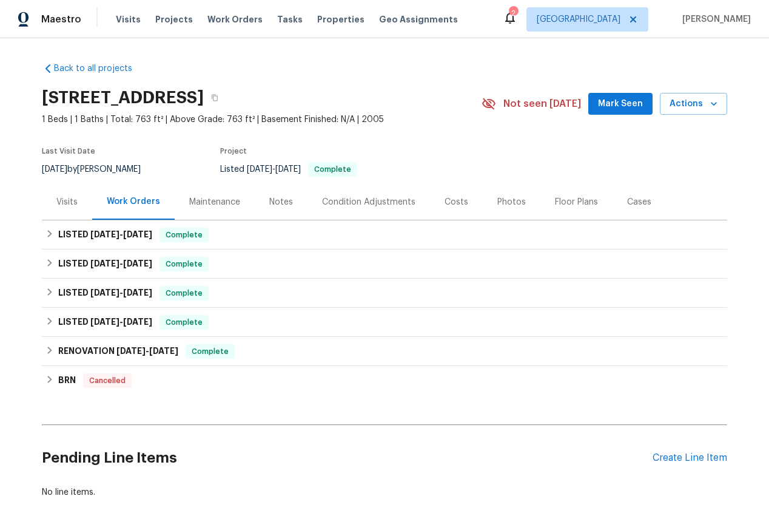
click at [62, 201] on div "Visits" at bounding box center [66, 202] width 21 height 12
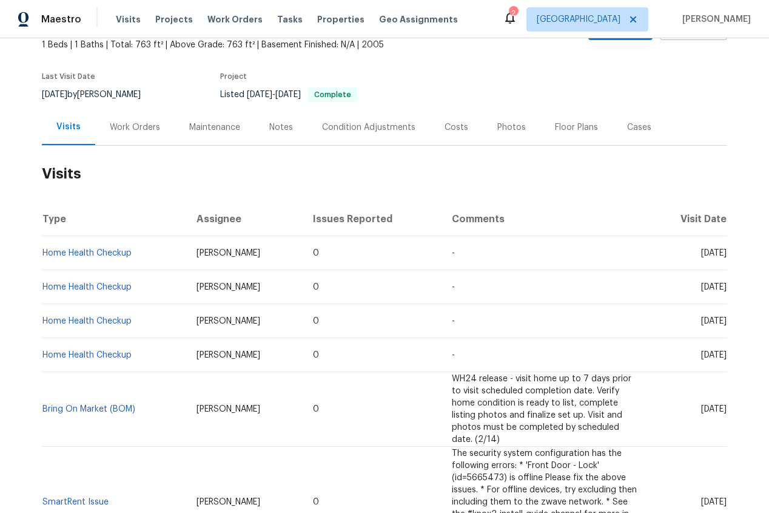
scroll to position [78, 0]
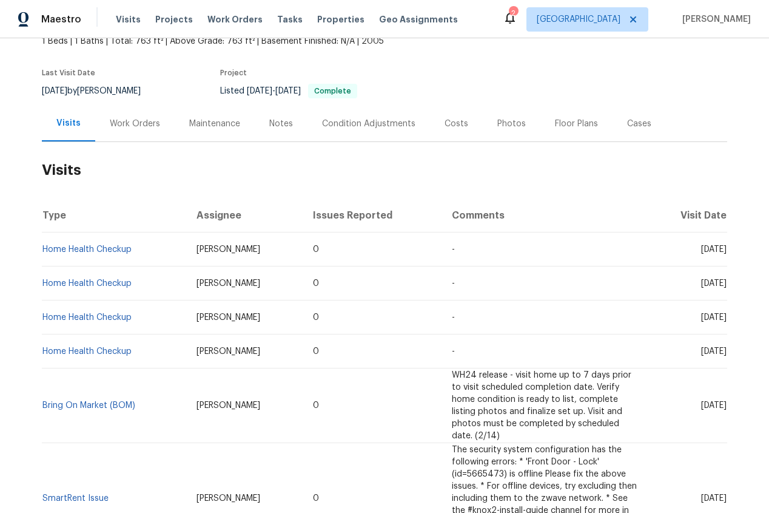
click at [72, 121] on div "Visits" at bounding box center [68, 123] width 24 height 12
click at [135, 316] on td "Home Health Checkup" at bounding box center [114, 317] width 145 height 34
click at [104, 316] on link "Home Health Checkup" at bounding box center [86, 317] width 89 height 8
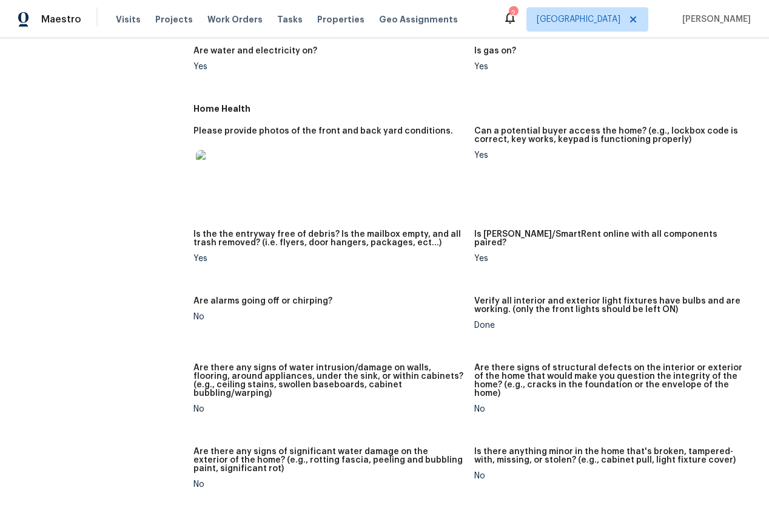
scroll to position [519, 0]
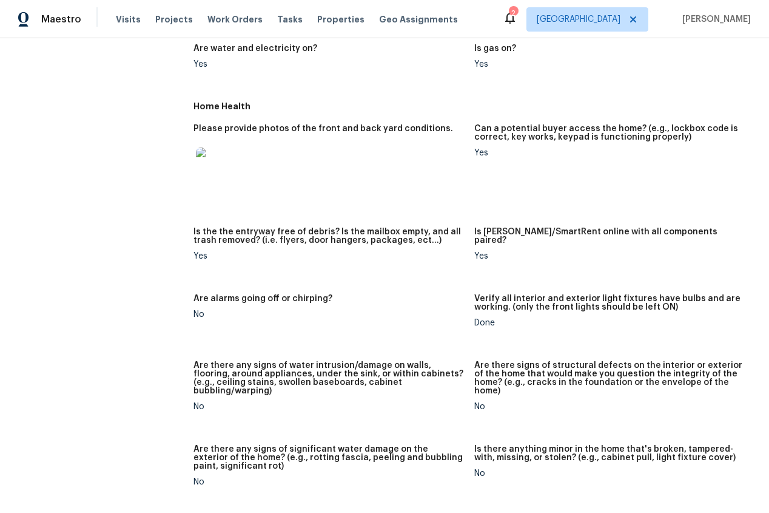
click at [217, 153] on img at bounding box center [215, 166] width 39 height 39
